Goal: Manage account settings

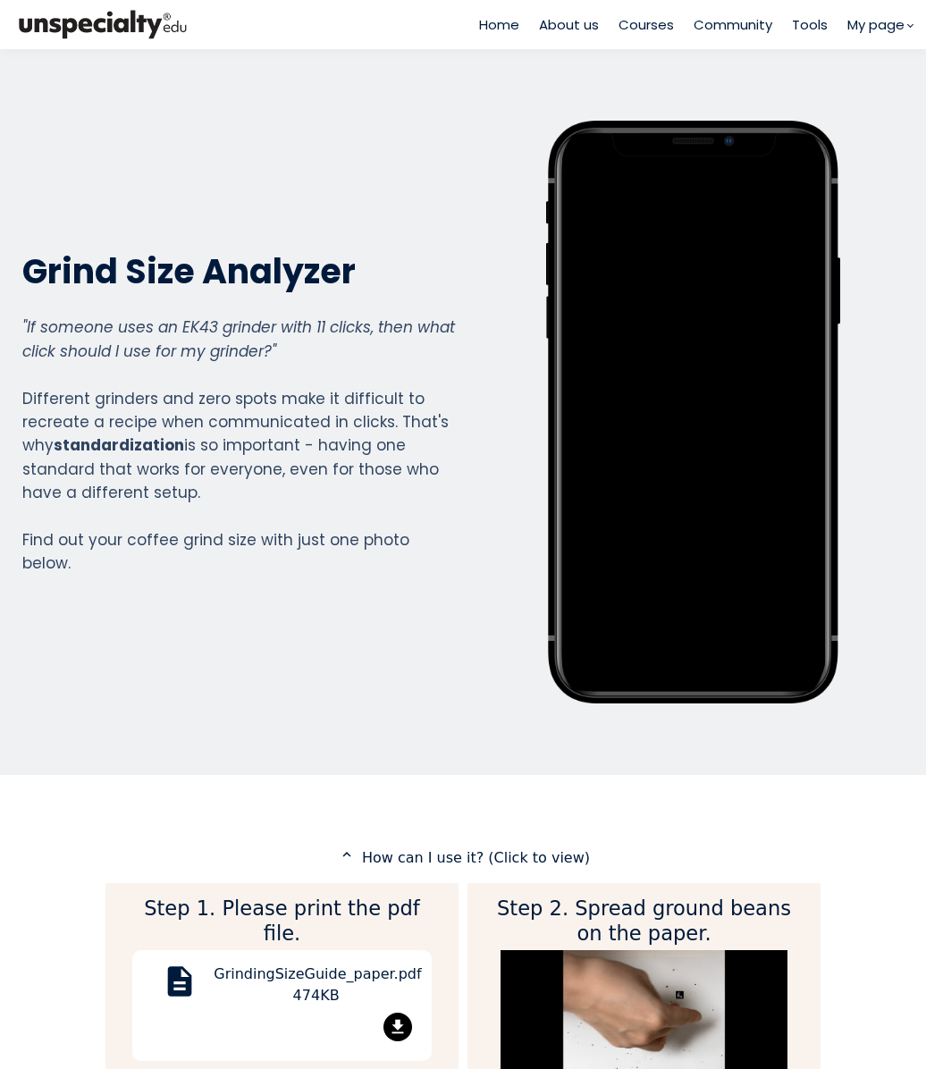
scroll to position [2018, 715]
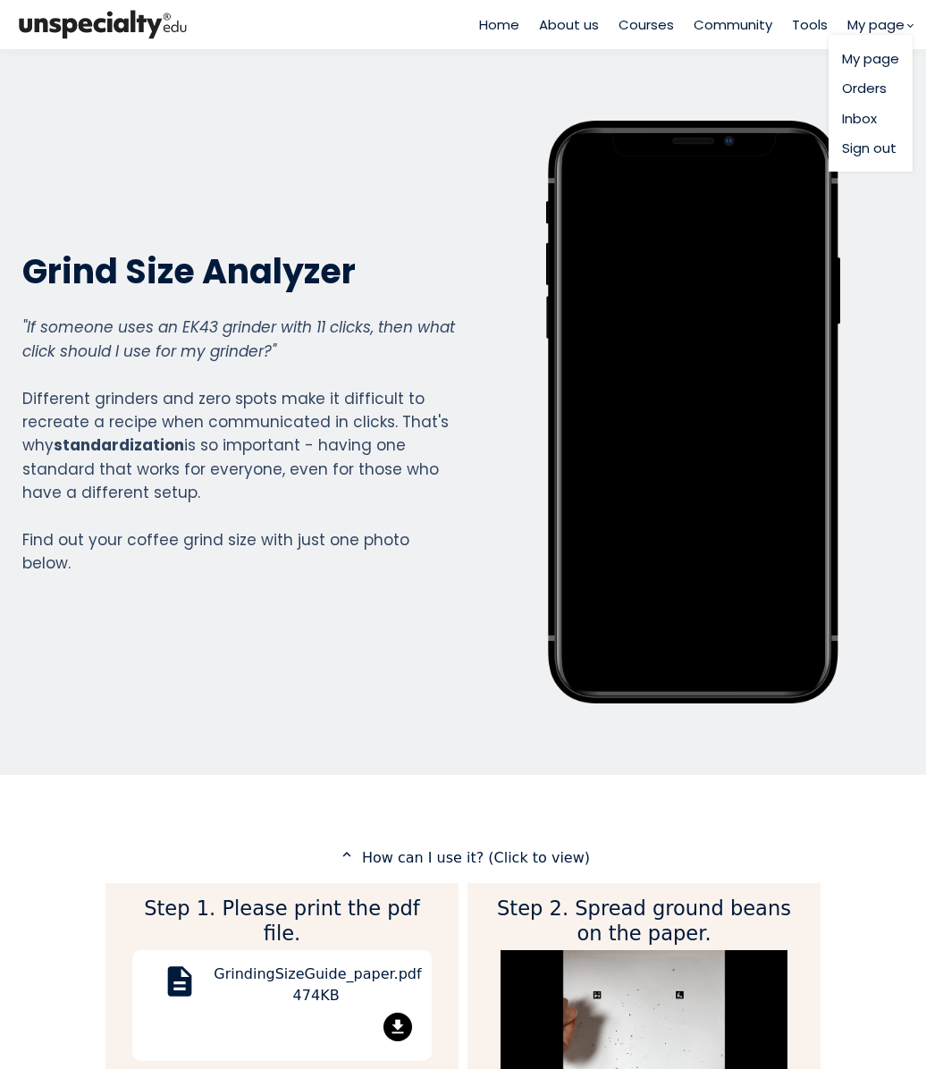
click at [858, 50] on link "My page" at bounding box center [870, 58] width 57 height 21
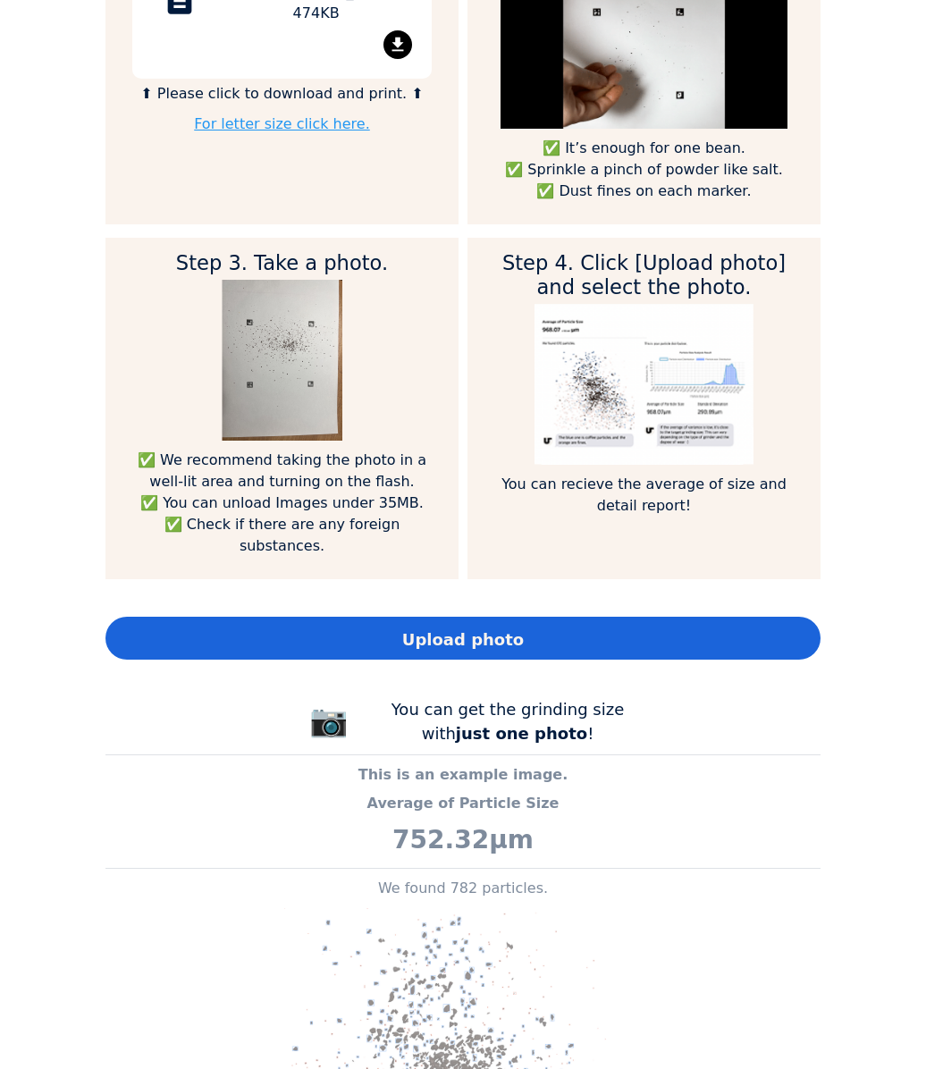
scroll to position [983, 0]
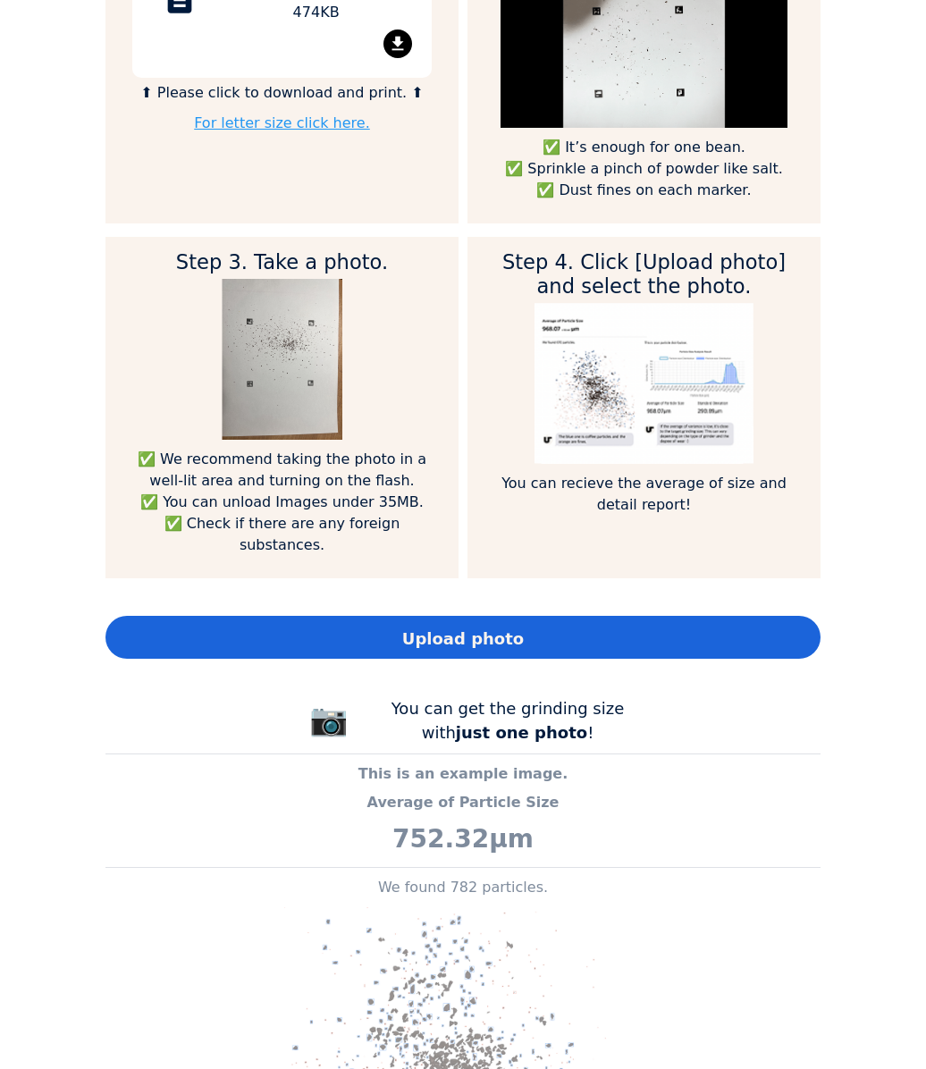
click at [463, 626] on span "Upload photo" at bounding box center [463, 638] width 122 height 24
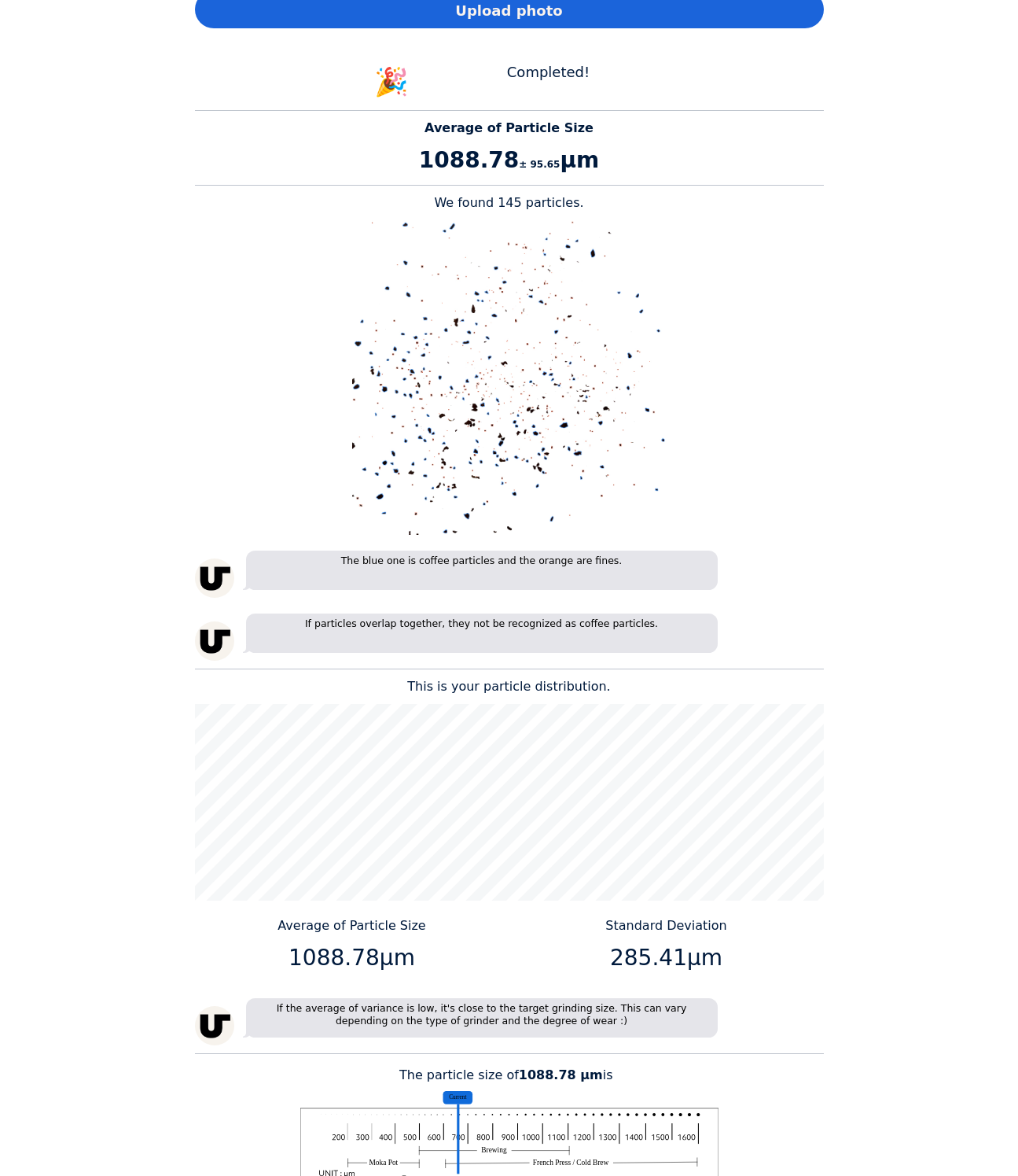
scroll to position [1475, 0]
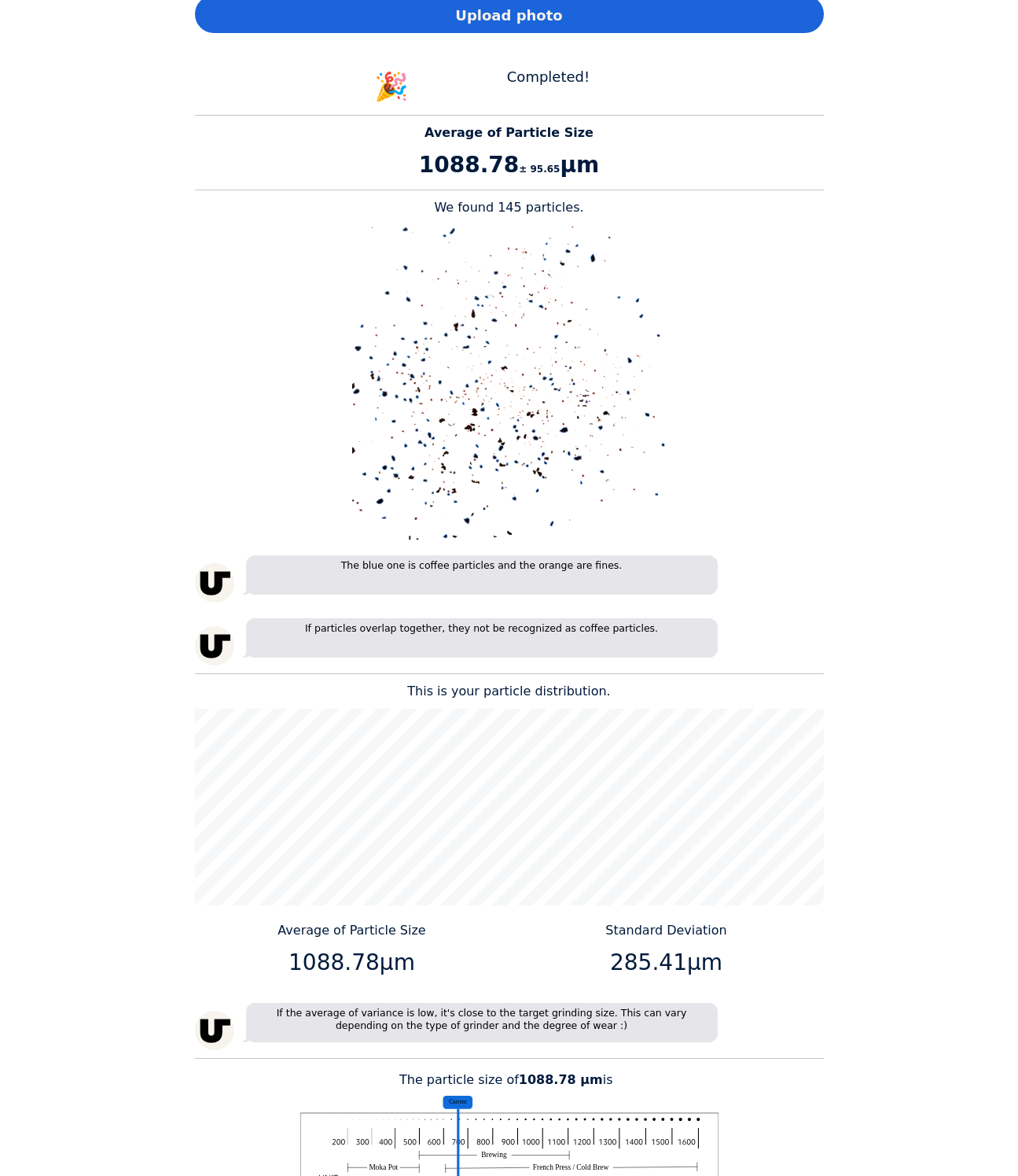
click at [814, 462] on div "Home About us Courses Community Tools My page" at bounding box center [509, 588] width 1018 height 1176
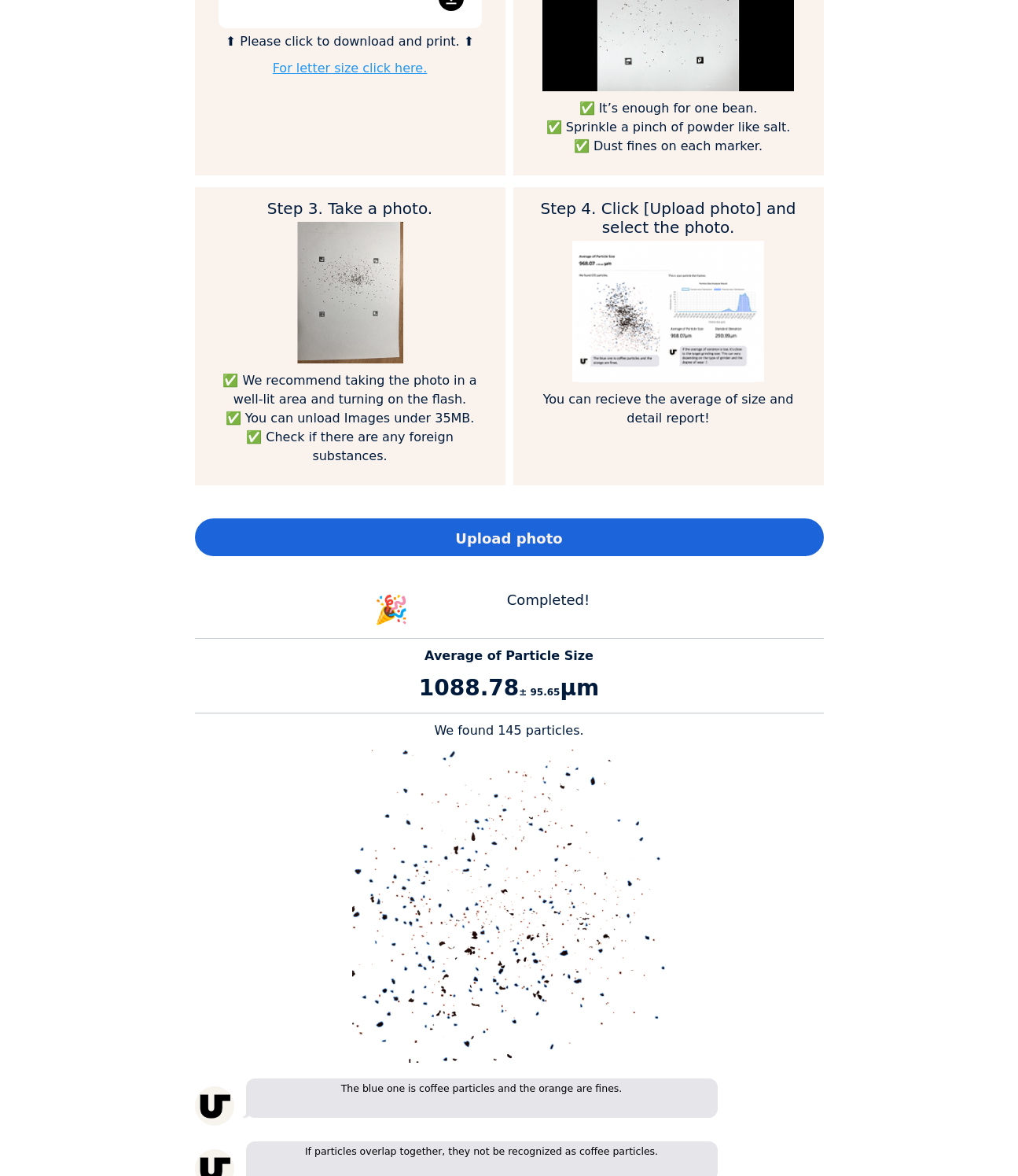
scroll to position [885, 0]
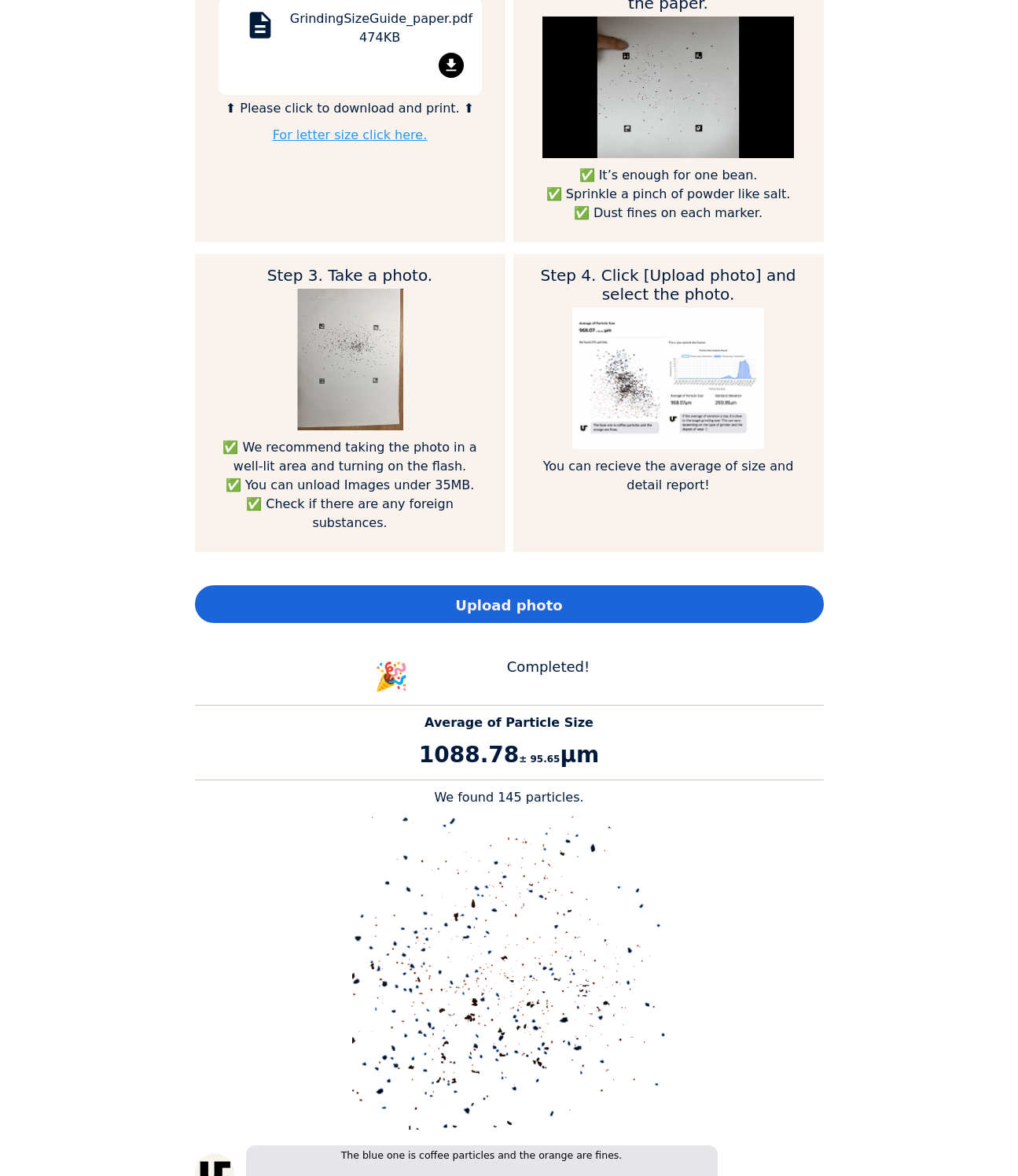
click at [430, 585] on div "Upload photo" at bounding box center [509, 604] width 629 height 38
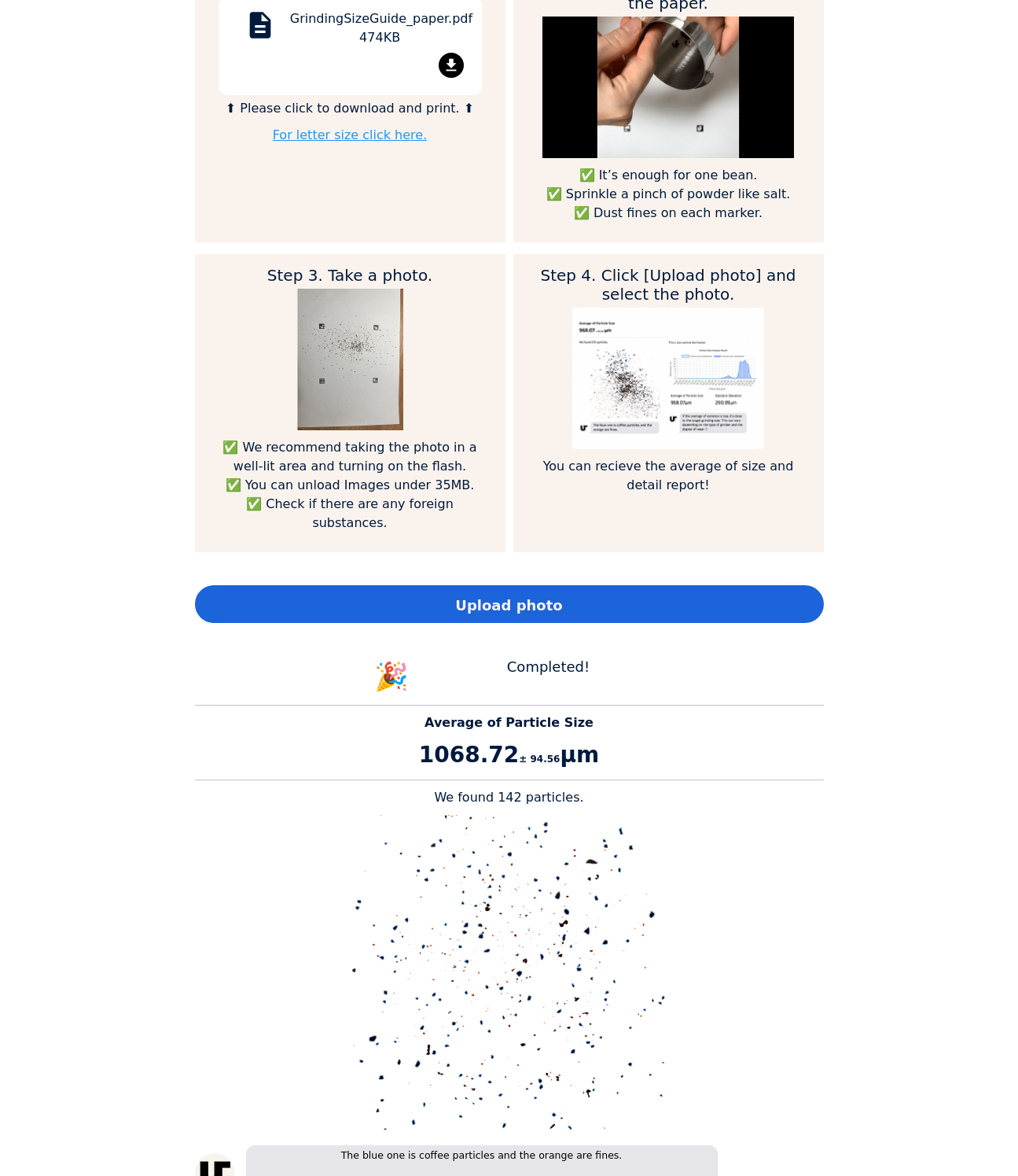
scroll to position [2047, 629]
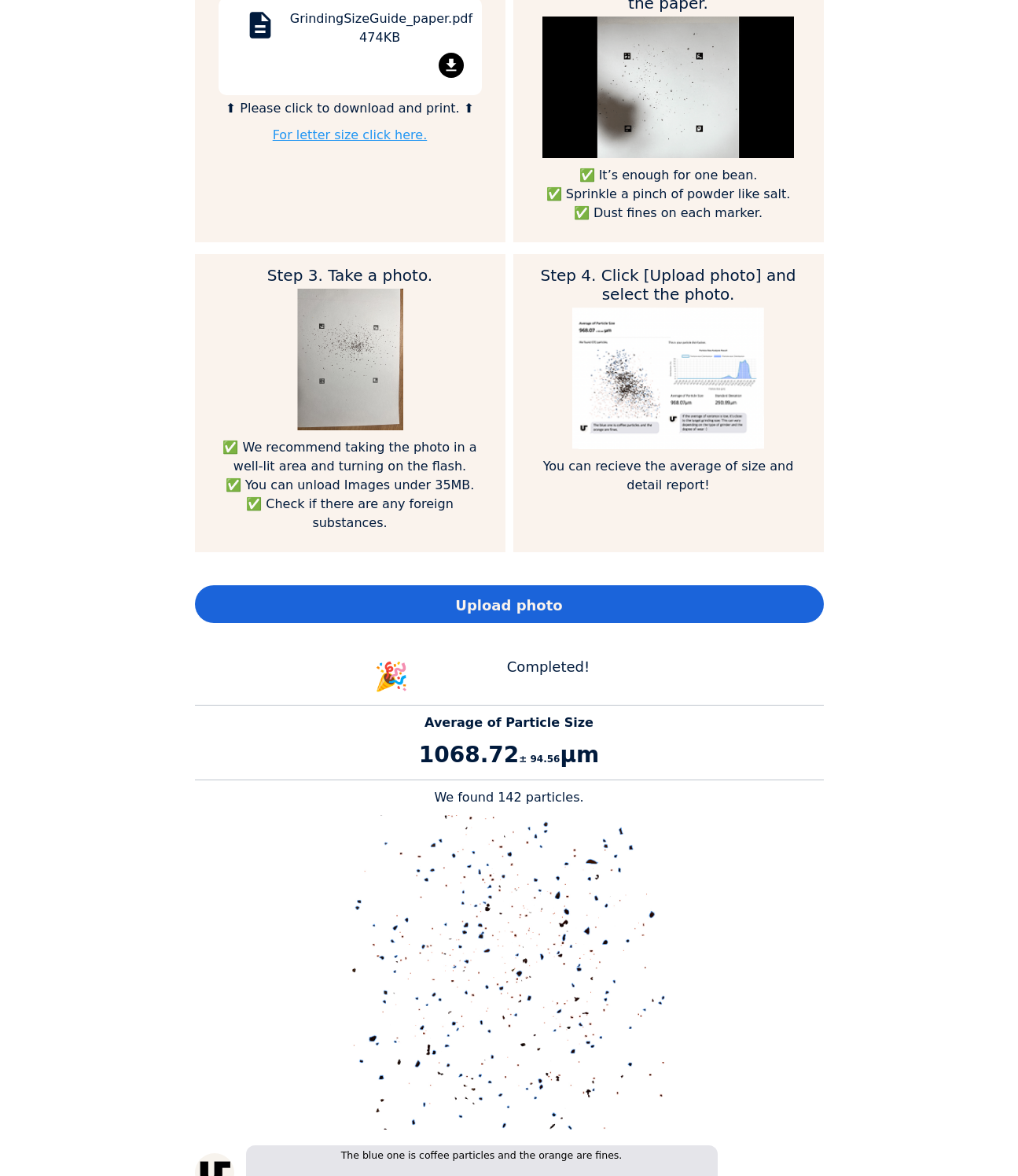
click at [814, 688] on div "Home About us Courses Community Tools My page" at bounding box center [509, 588] width 1018 height 1176
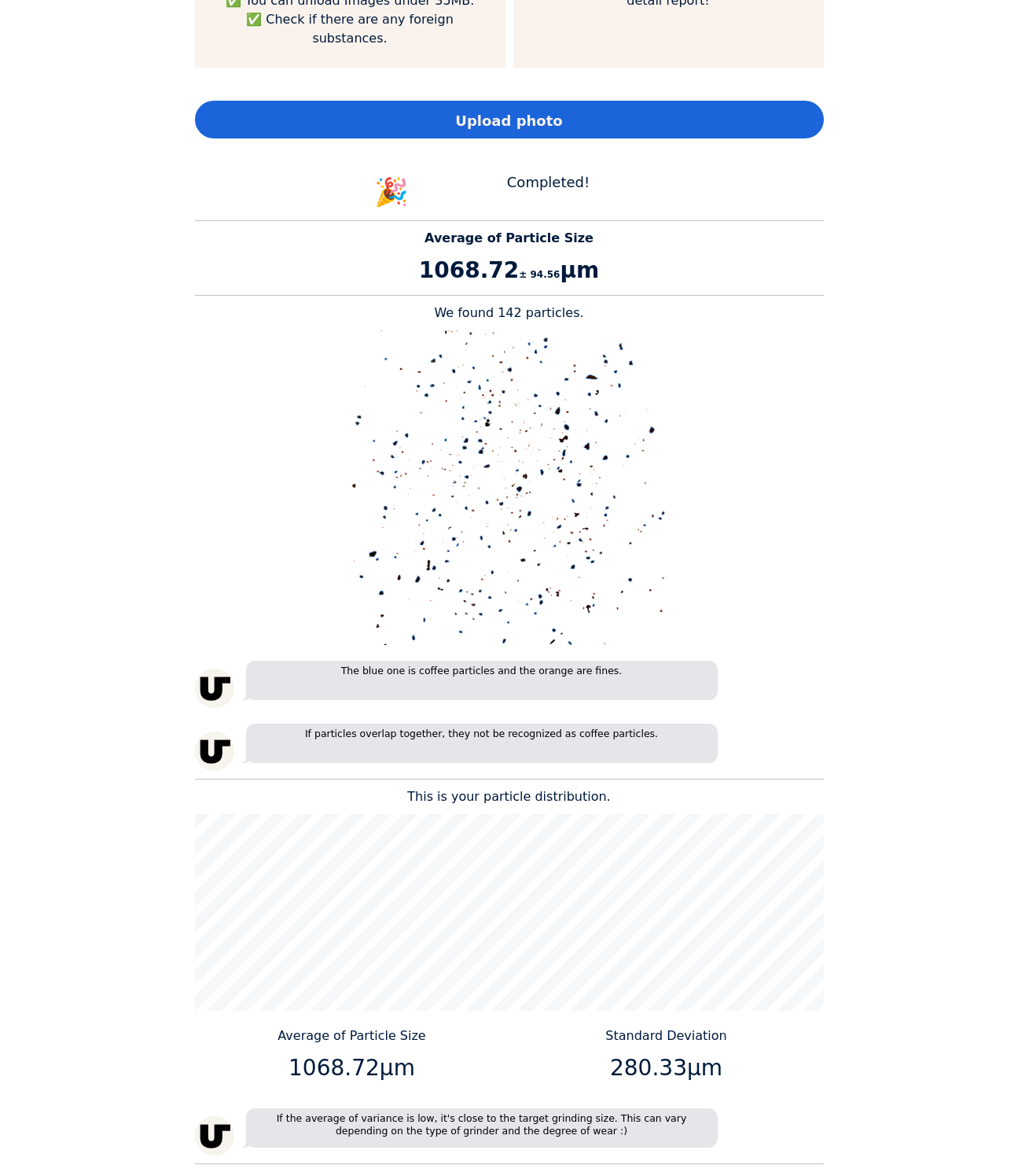
scroll to position [1377, 0]
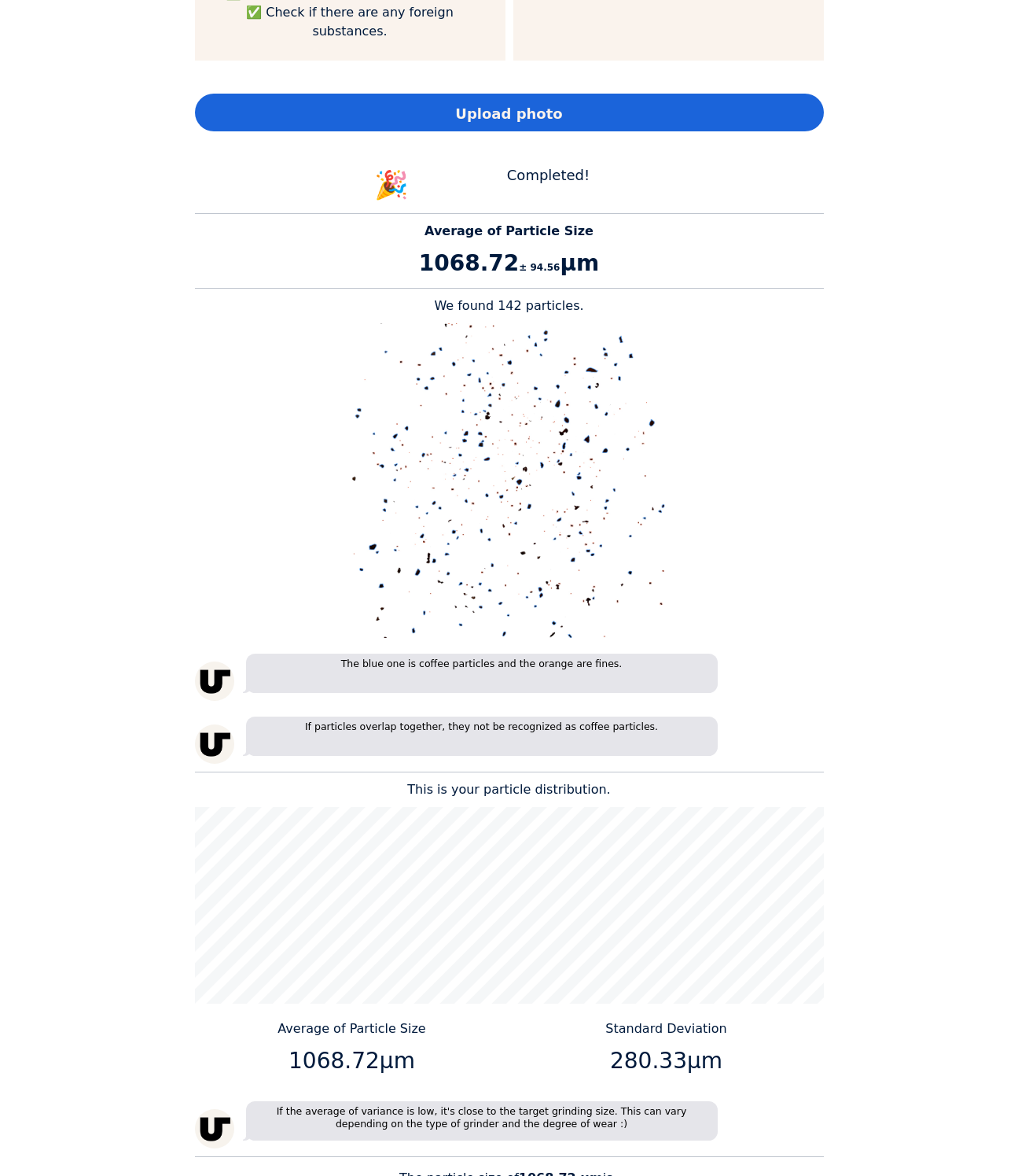
click at [439, 93] on div "Upload photo" at bounding box center [509, 112] width 629 height 38
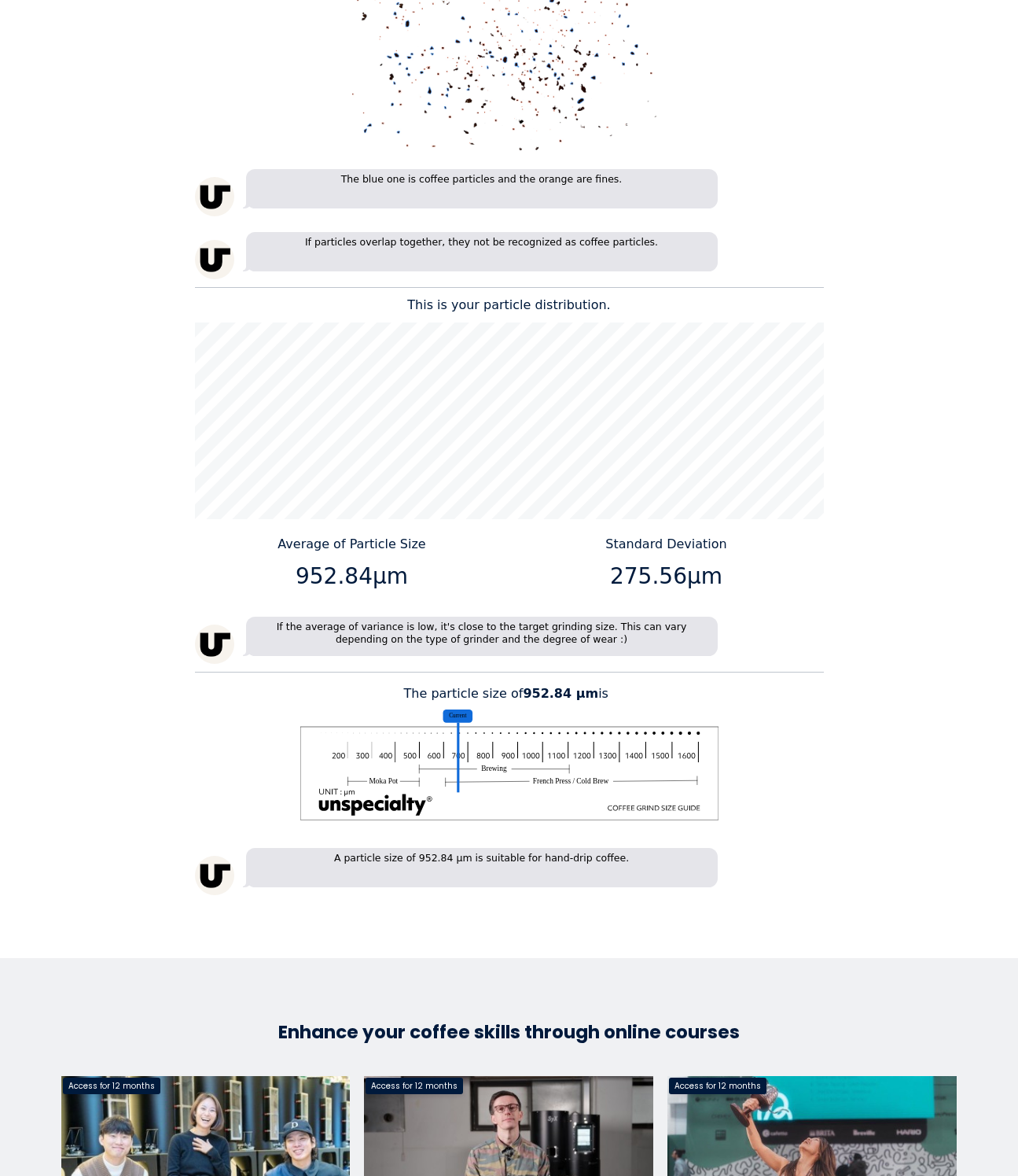
scroll to position [1966, 0]
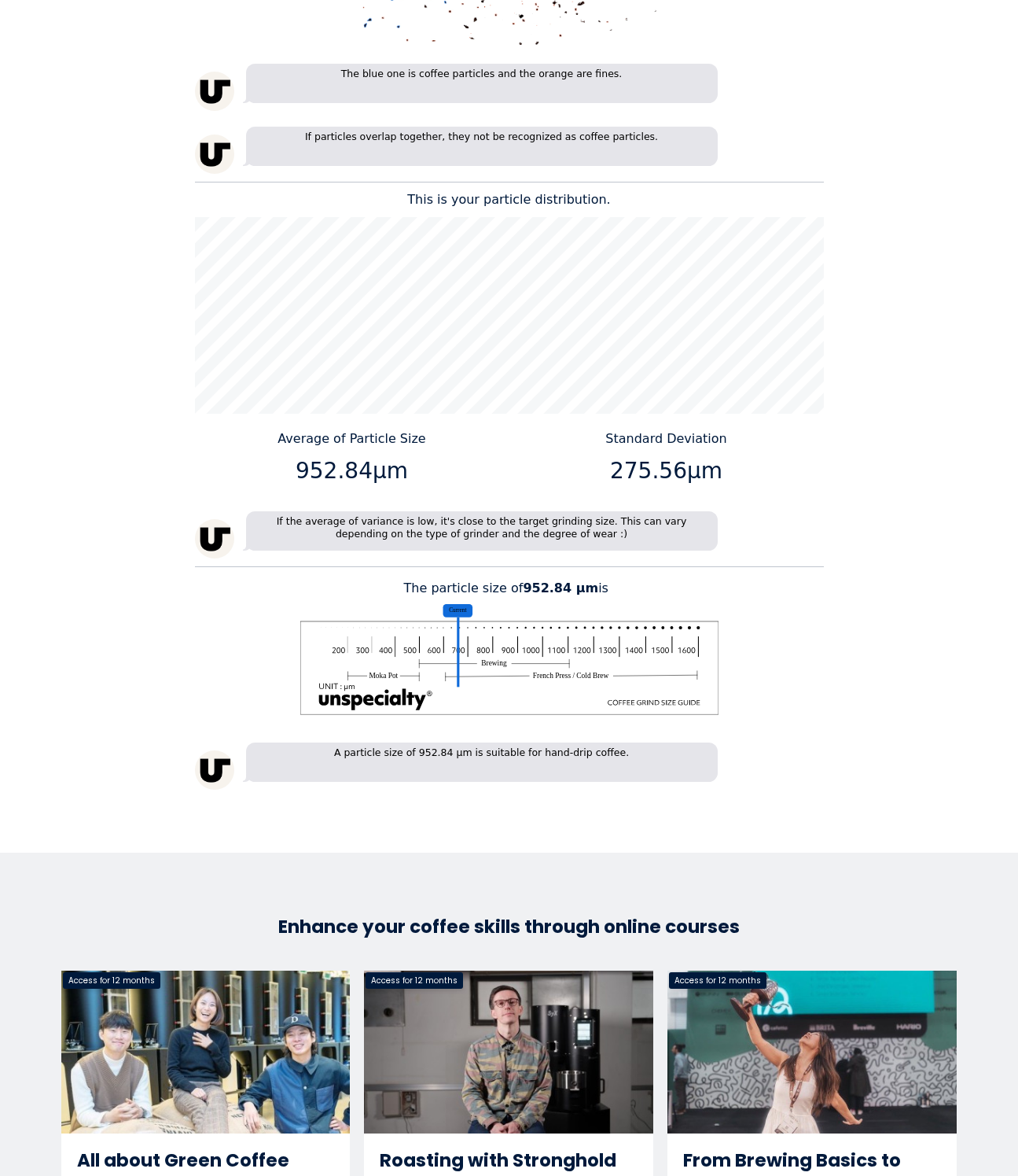
drag, startPoint x: 393, startPoint y: 650, endPoint x: 658, endPoint y: 669, distance: 265.7
click at [594, 655] on image at bounding box center [509, 667] width 419 height 94
